Goal: Task Accomplishment & Management: Use online tool/utility

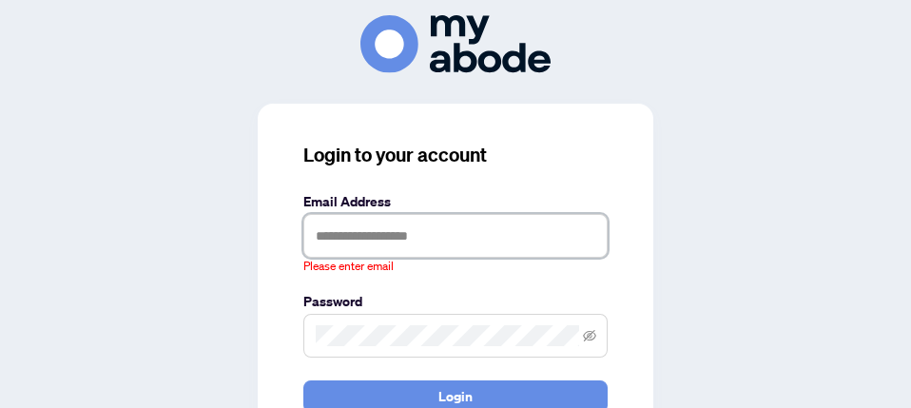
click at [315, 237] on input "text" at bounding box center [455, 236] width 304 height 44
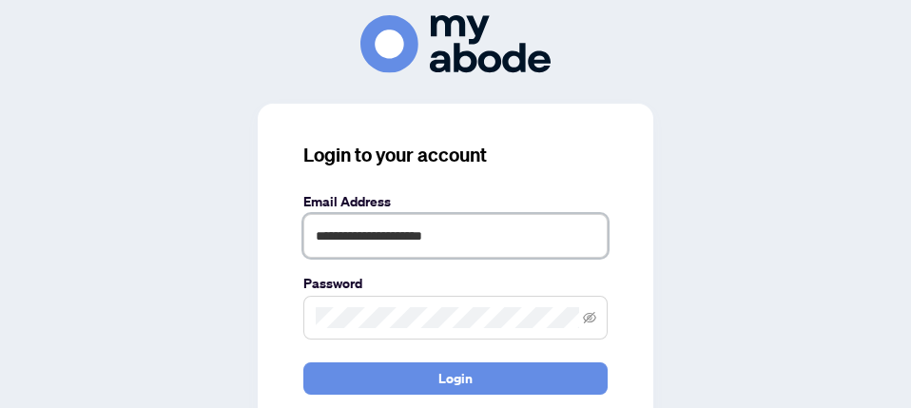
type input "**********"
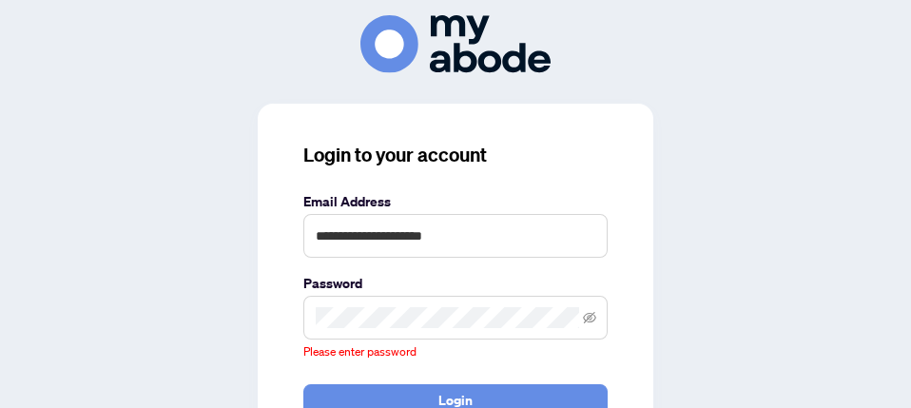
click at [320, 317] on span at bounding box center [455, 318] width 304 height 44
drag, startPoint x: 320, startPoint y: 336, endPoint x: 320, endPoint y: 301, distance: 35.2
click at [320, 301] on span at bounding box center [455, 318] width 304 height 44
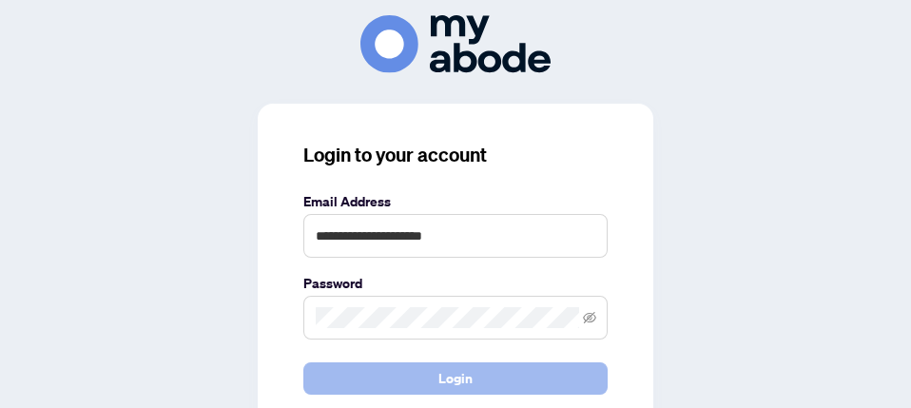
click at [455, 369] on span "Login" at bounding box center [456, 378] width 34 height 30
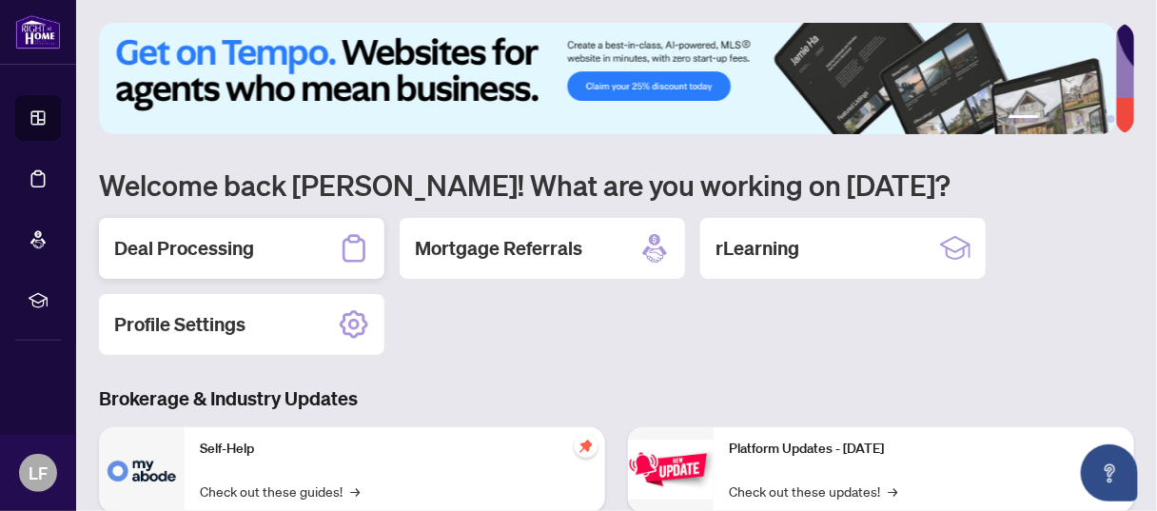
click at [177, 255] on h2 "Deal Processing" at bounding box center [184, 248] width 140 height 27
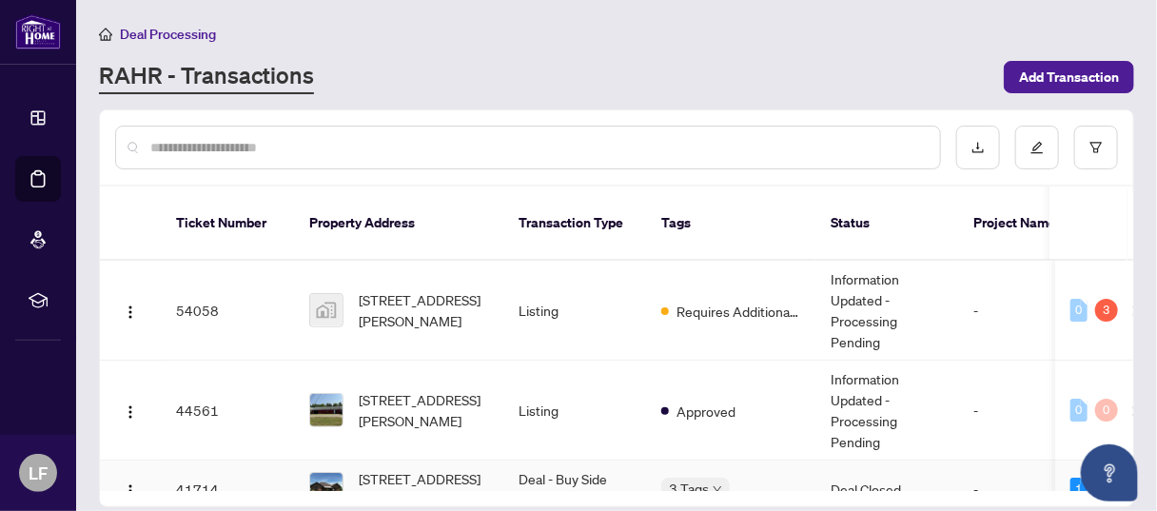
scroll to position [119, 0]
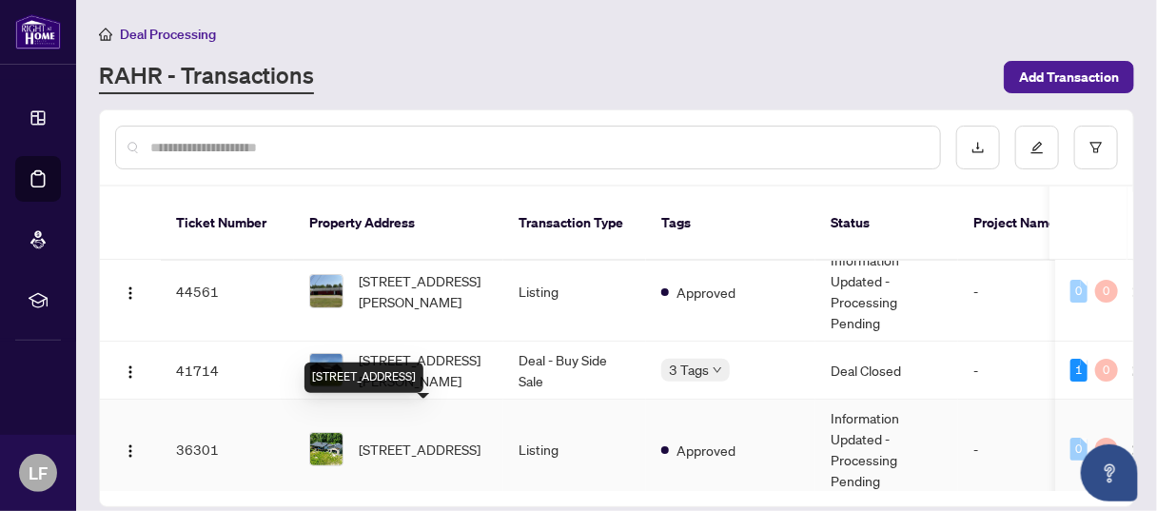
click at [374, 439] on span "[STREET_ADDRESS]" at bounding box center [420, 449] width 122 height 21
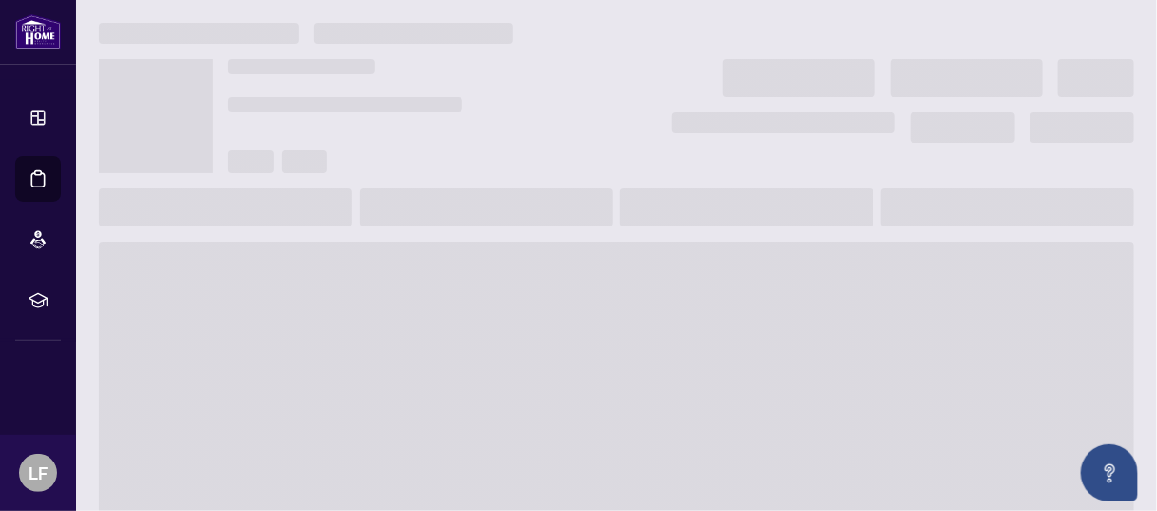
click at [374, 419] on span at bounding box center [616, 394] width 1035 height 304
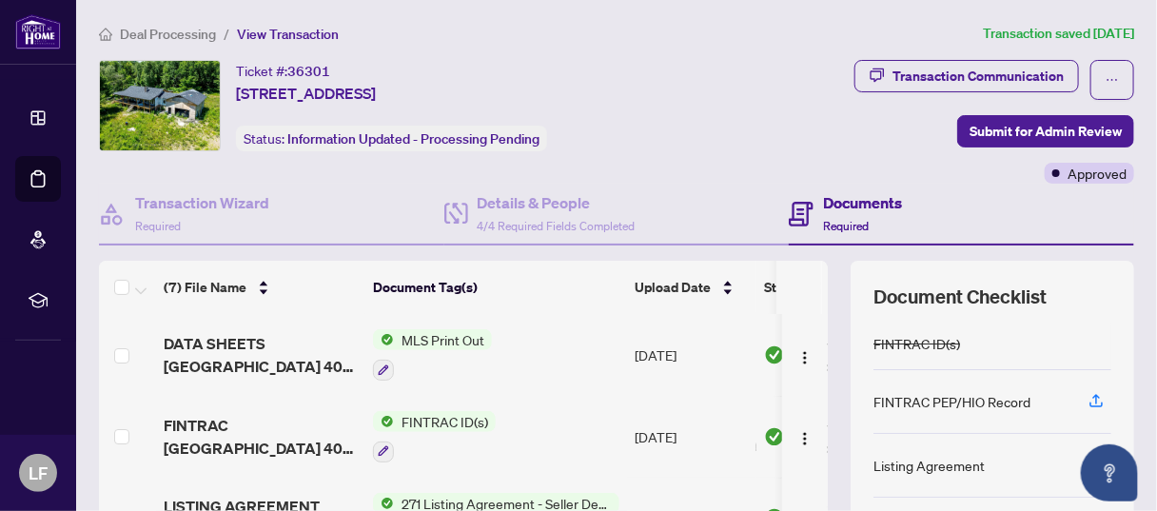
click at [823, 205] on h4 "Documents" at bounding box center [862, 202] width 79 height 23
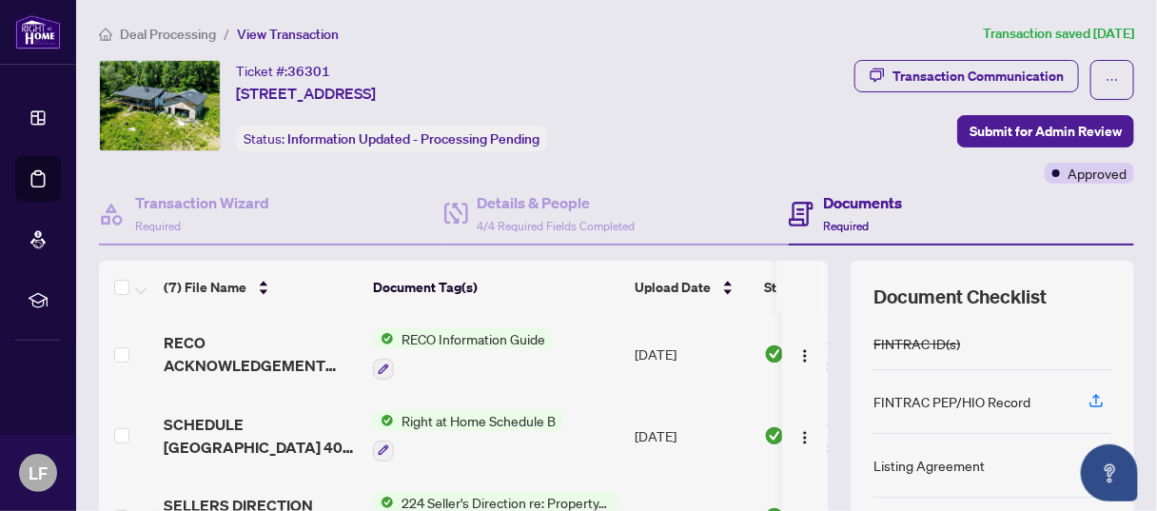
scroll to position [238, 0]
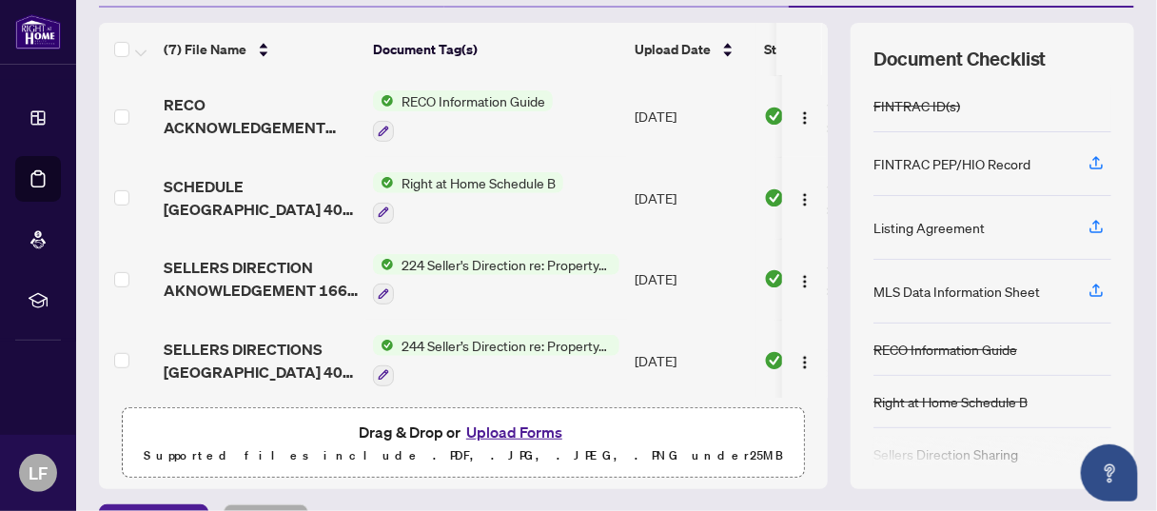
click at [481, 433] on button "Upload Forms" at bounding box center [513, 431] width 107 height 25
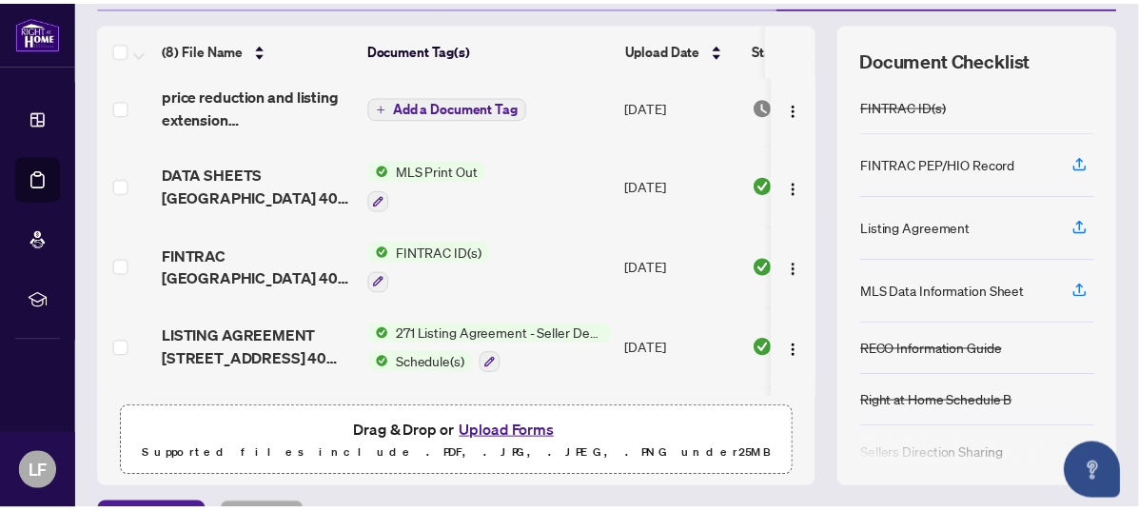
scroll to position [0, 0]
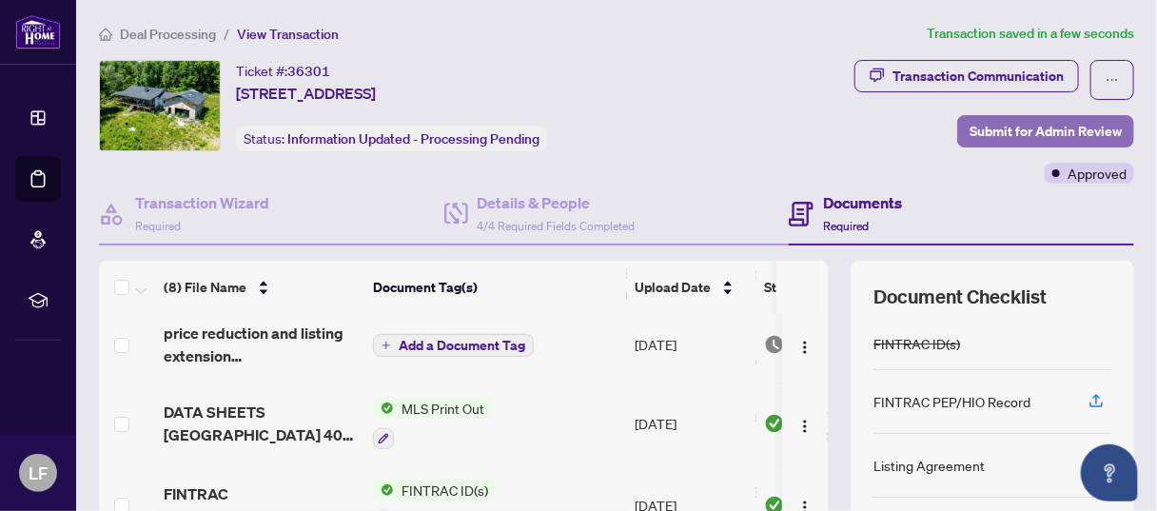
click at [992, 127] on span "Submit for Admin Review" at bounding box center [1045, 131] width 152 height 30
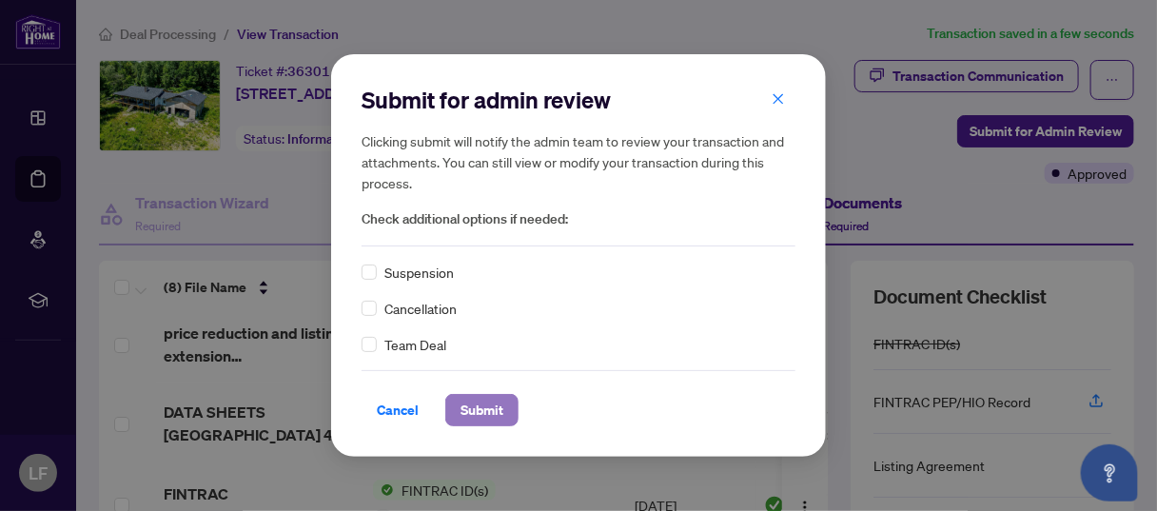
click at [477, 406] on span "Submit" at bounding box center [481, 410] width 43 height 30
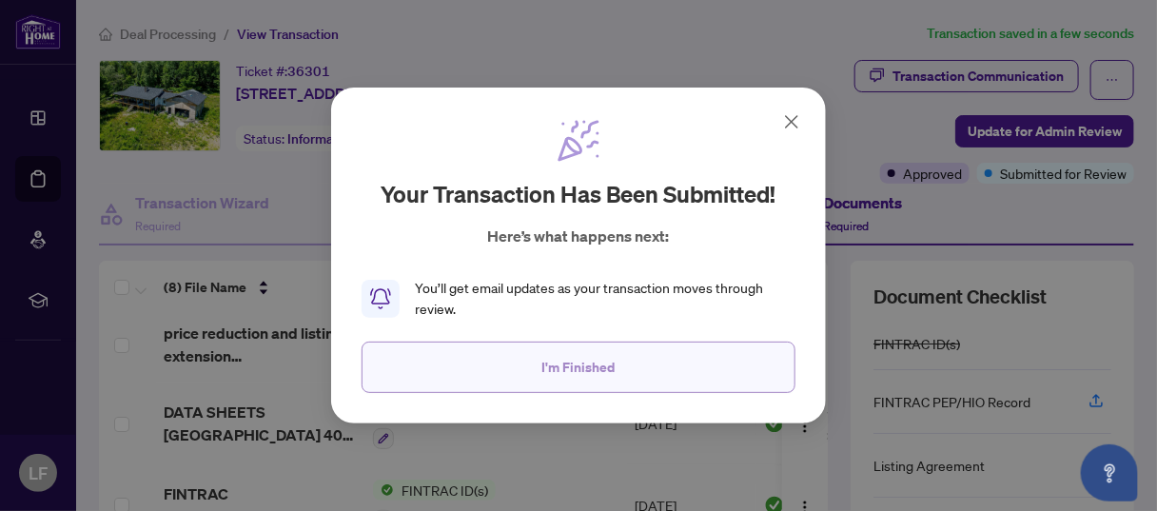
click at [574, 375] on span "I'm Finished" at bounding box center [578, 367] width 73 height 30
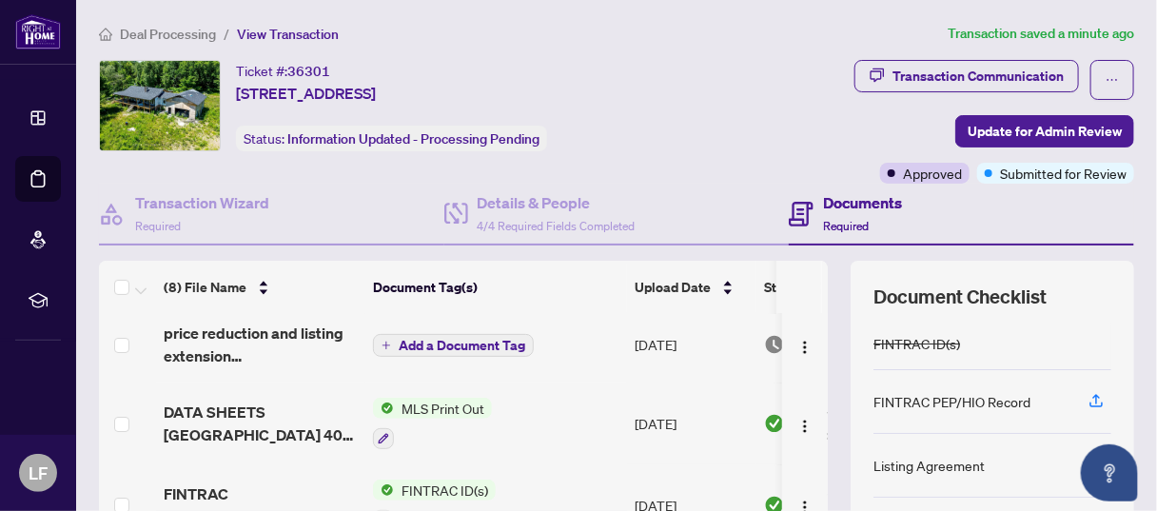
click at [651, 42] on ol "Deal Processing / View Transaction" at bounding box center [519, 34] width 841 height 22
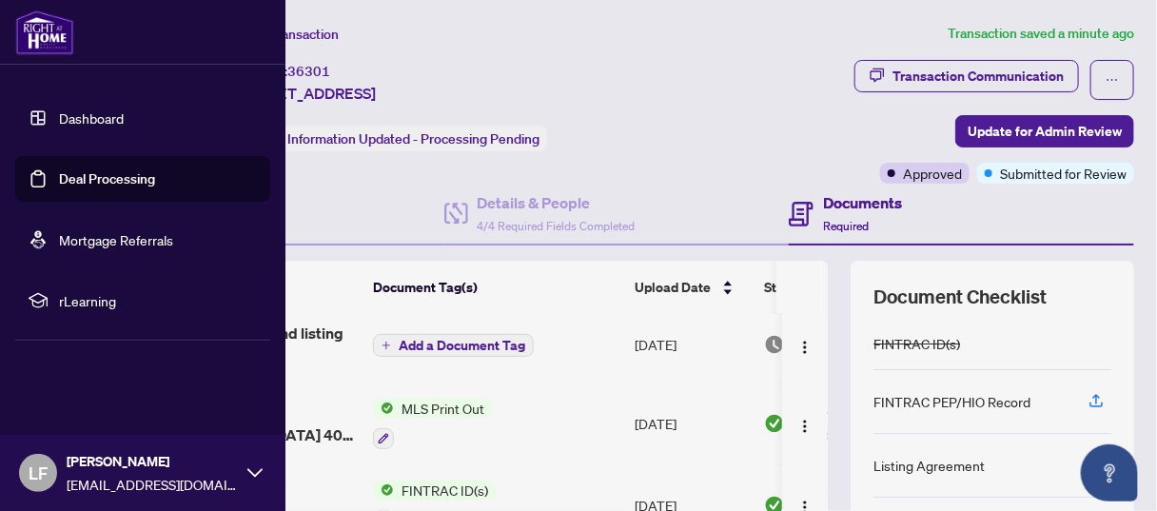
click at [43, 21] on img at bounding box center [44, 33] width 59 height 46
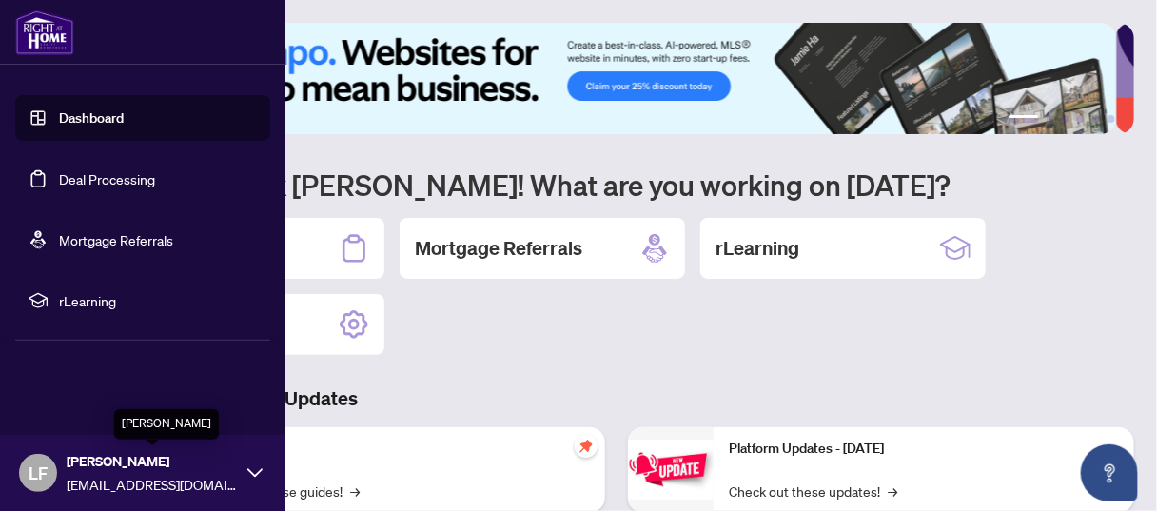
click at [102, 467] on span "[PERSON_NAME]" at bounding box center [152, 461] width 171 height 21
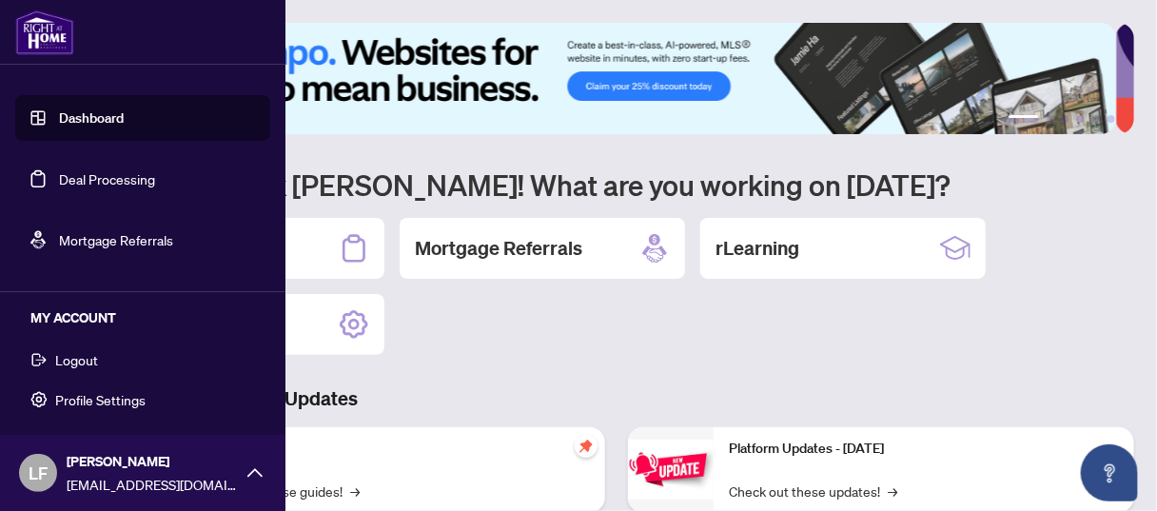
click at [92, 361] on span "Logout" at bounding box center [76, 359] width 43 height 30
